Goal: Task Accomplishment & Management: Complete application form

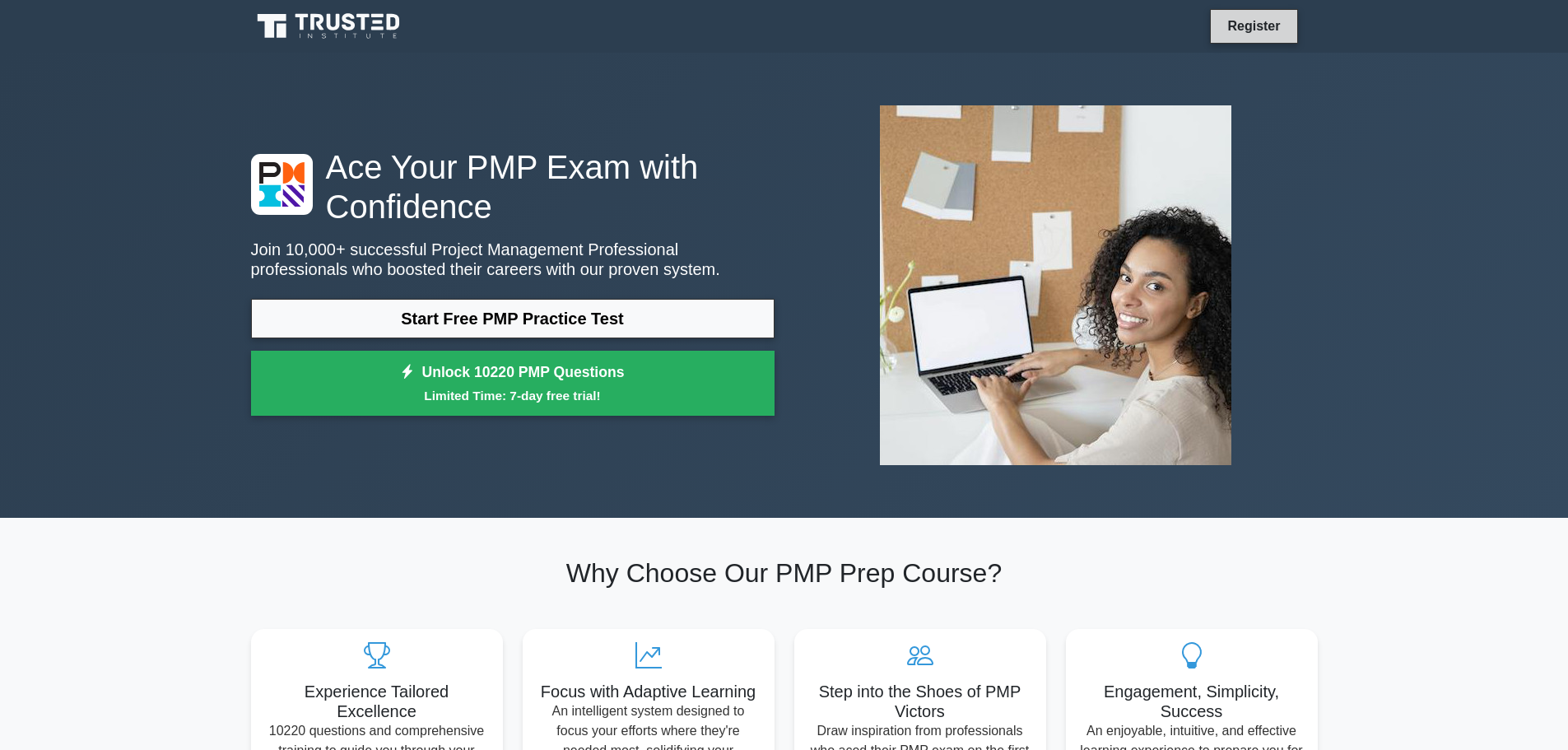
click at [1249, 31] on link "Register" at bounding box center [1253, 26] width 73 height 20
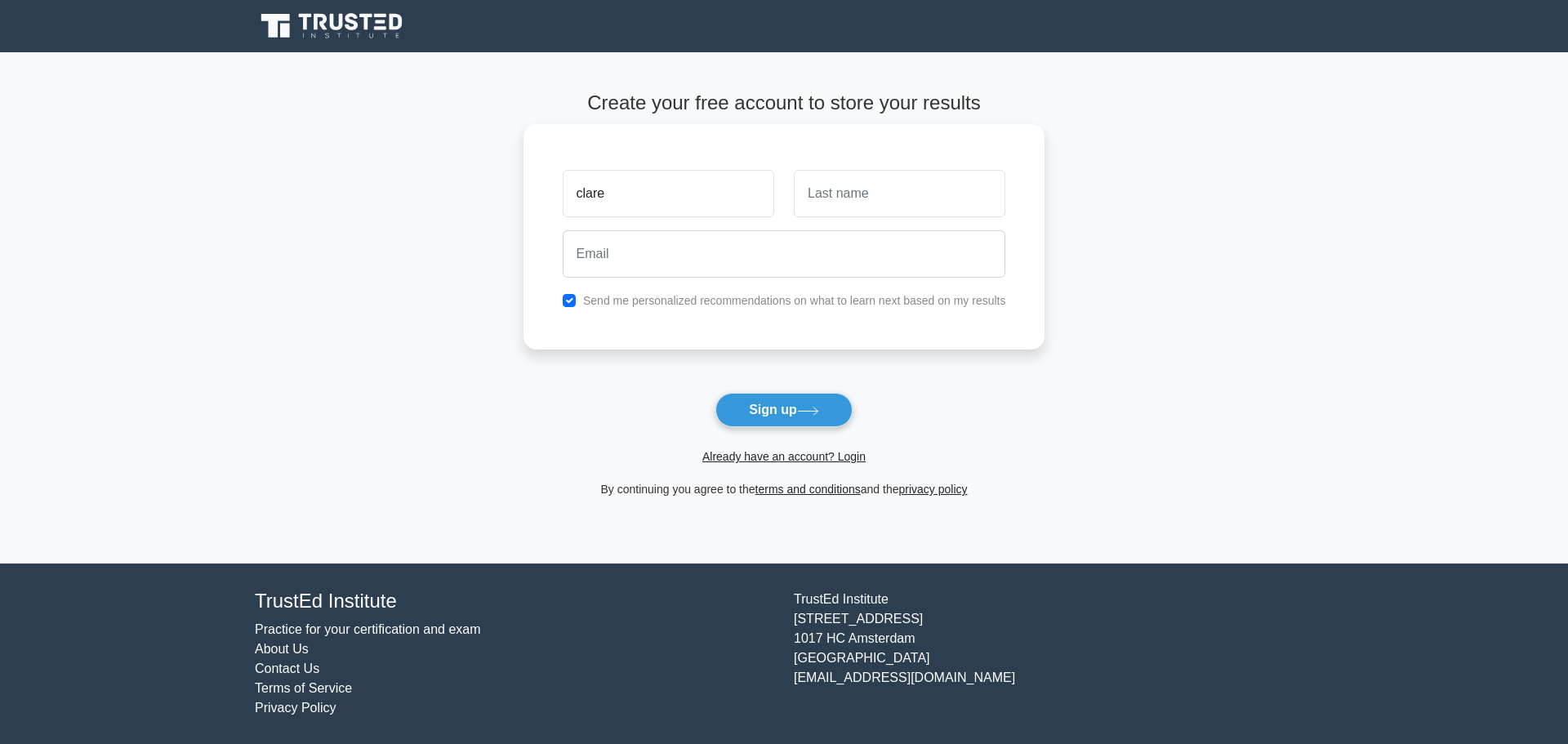
type input "clare"
click at [877, 195] on input "text" at bounding box center [900, 194] width 212 height 47
type input "banda"
click at [671, 260] on input "email" at bounding box center [784, 254] width 444 height 47
type input "csilubonde@cihebzambia.org"
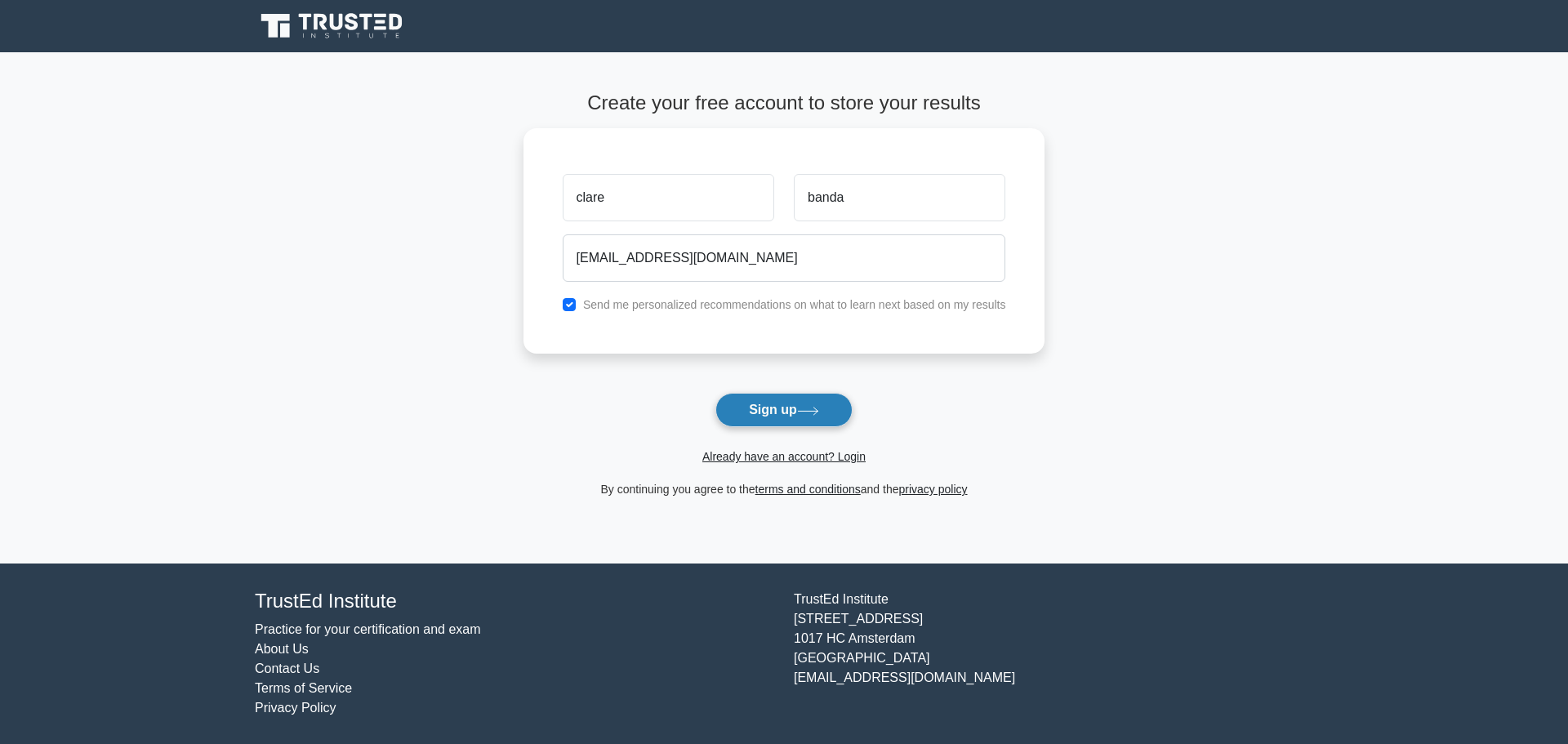
click at [768, 413] on button "Sign up" at bounding box center [784, 410] width 137 height 35
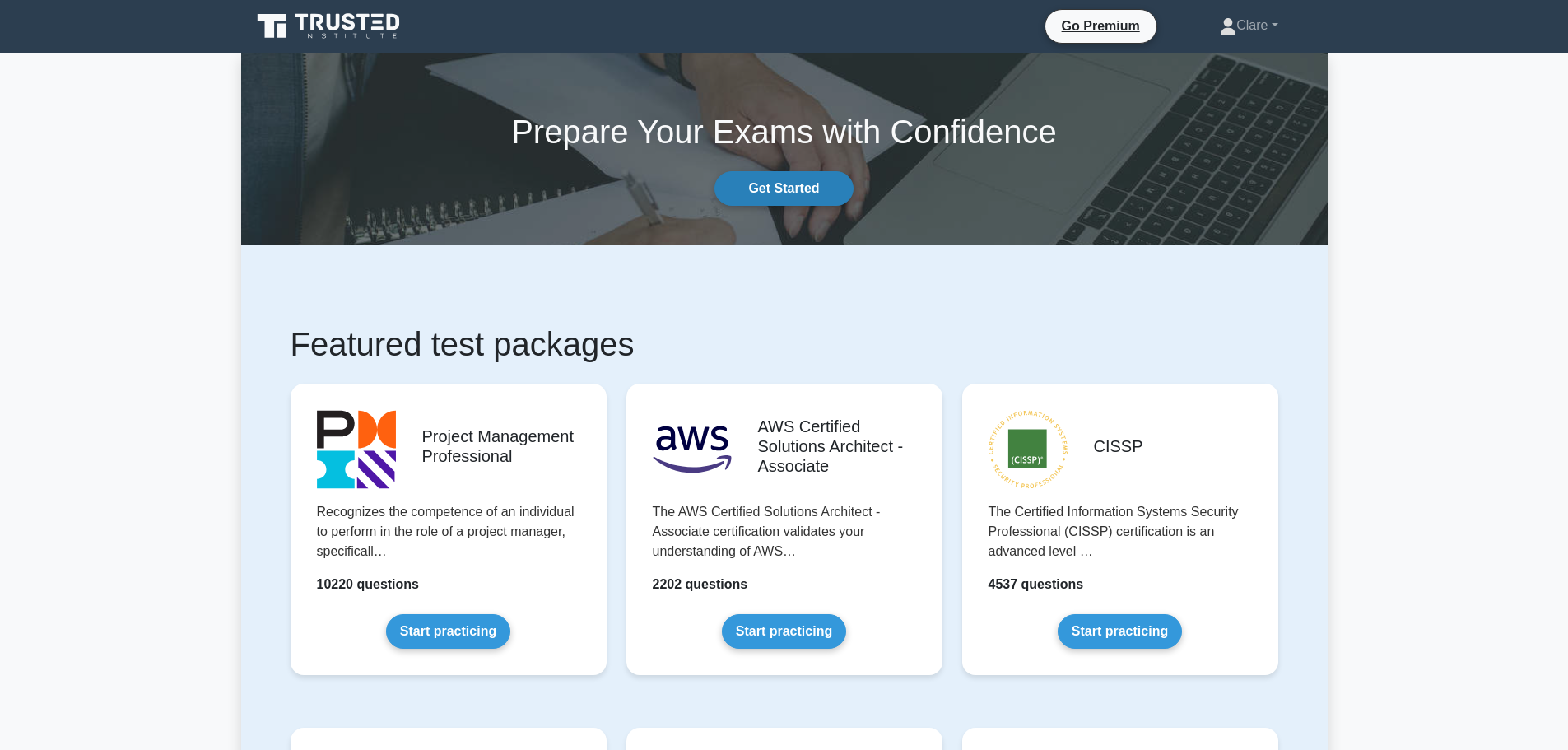
click at [782, 195] on link "Get Started" at bounding box center [784, 189] width 138 height 35
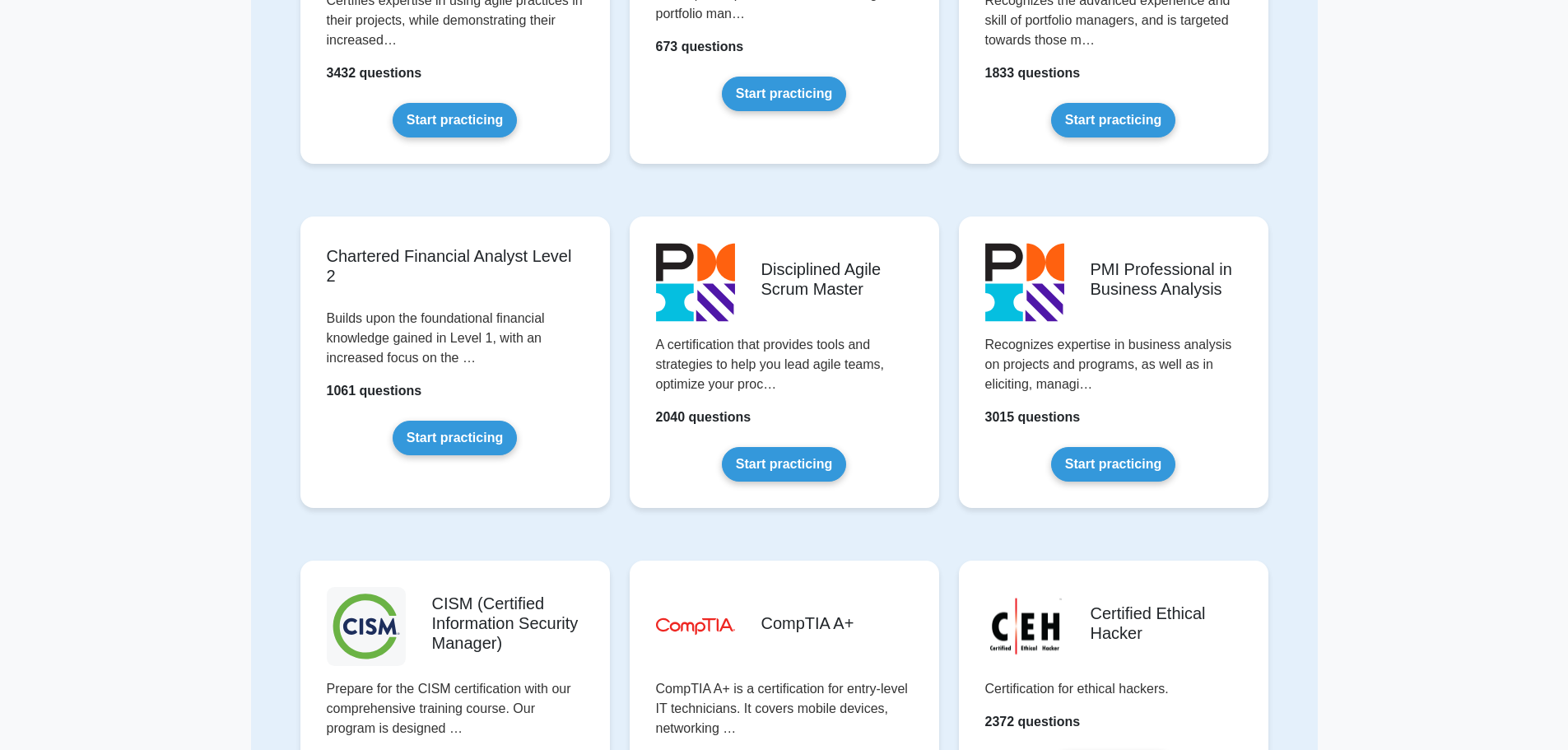
scroll to position [1624, 0]
